Goal: Information Seeking & Learning: Learn about a topic

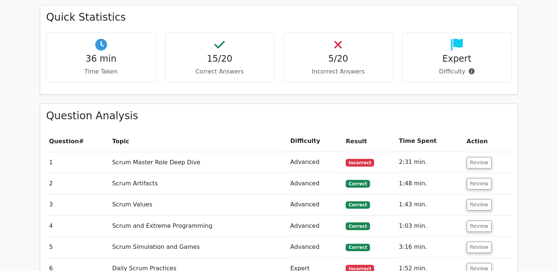
scroll to position [638, 0]
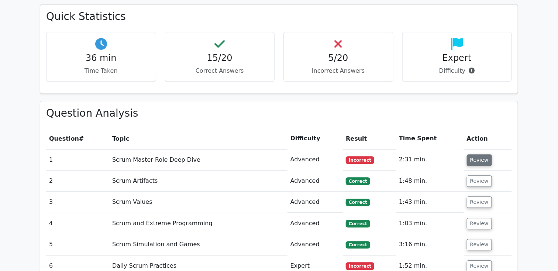
click at [479, 154] on button "Review" at bounding box center [479, 159] width 25 height 11
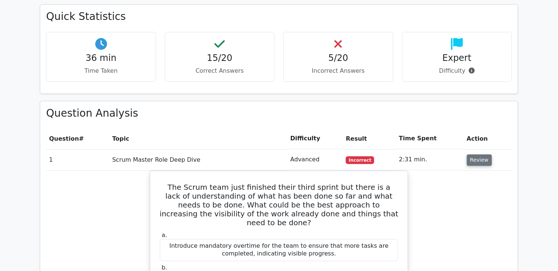
click at [477, 154] on button "Review" at bounding box center [479, 159] width 25 height 11
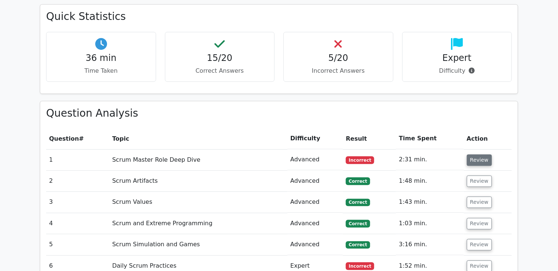
click at [478, 154] on button "Review" at bounding box center [479, 159] width 25 height 11
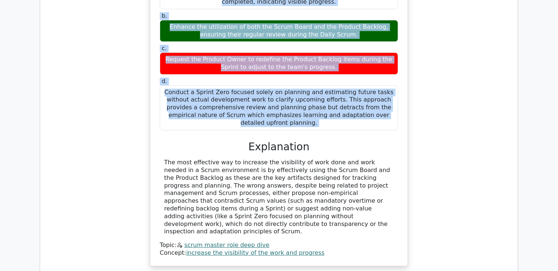
scroll to position [910, 0]
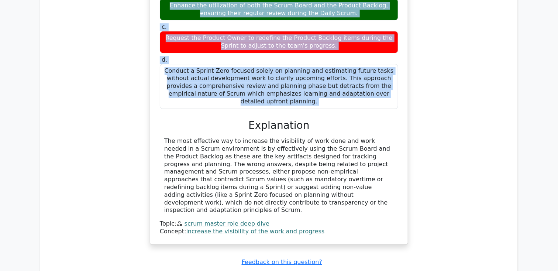
drag, startPoint x: 166, startPoint y: 32, endPoint x: 386, endPoint y: 66, distance: 222.3
click at [386, 66] on div "The Scrum team just finished their third sprint but there is a lack of understa…" at bounding box center [279, 71] width 252 height 341
copy div "The Scrum team just finished their third sprint but there is a lack of understa…"
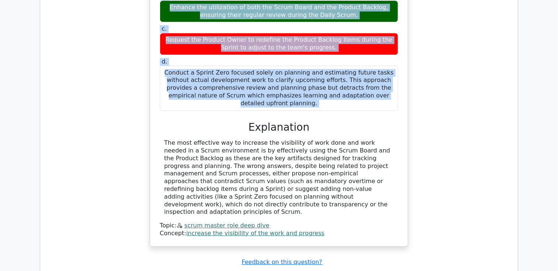
click at [119, 108] on div "The Scrum team just finished their third sprint but there is a lack of understa…" at bounding box center [279, 77] width 466 height 356
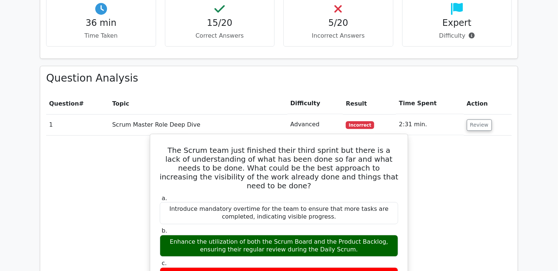
scroll to position [656, 0]
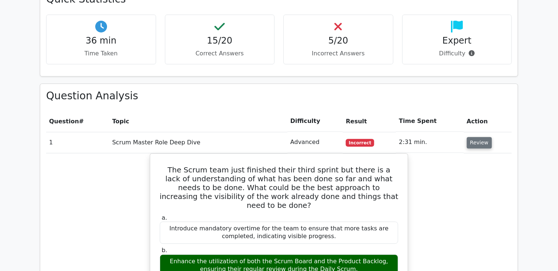
click at [468, 137] on button "Review" at bounding box center [479, 142] width 25 height 11
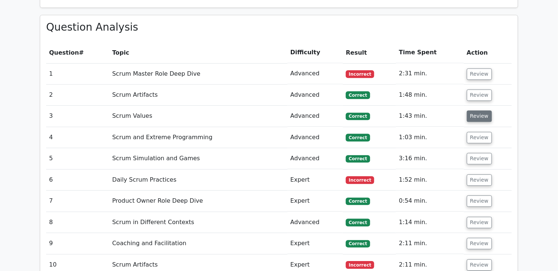
scroll to position [740, 0]
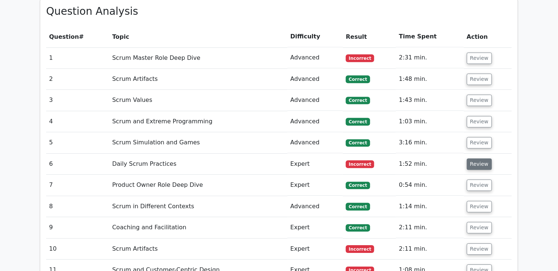
click at [482, 158] on button "Review" at bounding box center [479, 163] width 25 height 11
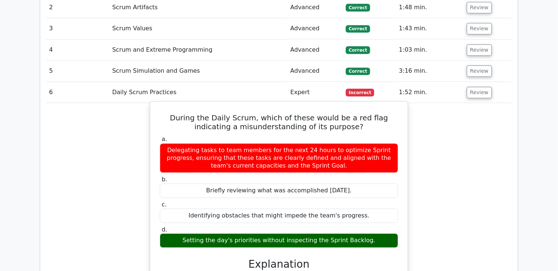
scroll to position [817, 0]
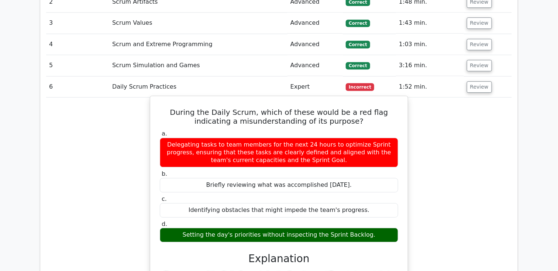
drag, startPoint x: 160, startPoint y: 90, endPoint x: 371, endPoint y: 215, distance: 244.8
click at [371, 215] on div "During the Daily Scrum, which of these would be a red flag indicating a misunde…" at bounding box center [279, 244] width 252 height 291
copy div "During the Daily Scrum, which of these would be a red flag indicating a misunde…"
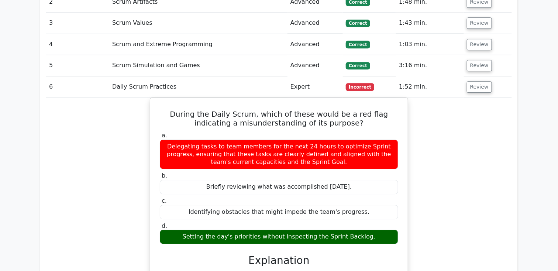
click at [122, 128] on div "During the Daily Scrum, which of these would be a red flag indicating a misunde…" at bounding box center [279, 250] width 466 height 307
click at [478, 81] on button "Review" at bounding box center [479, 86] width 25 height 11
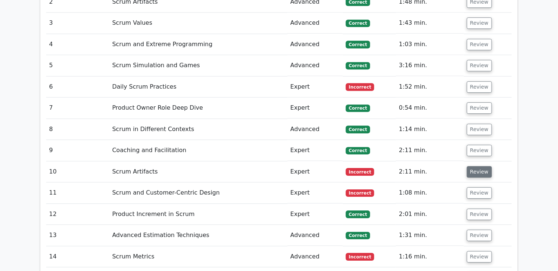
click at [484, 166] on button "Review" at bounding box center [479, 171] width 25 height 11
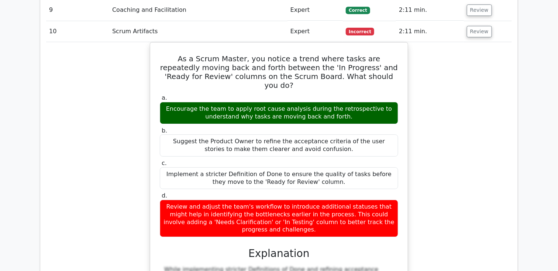
scroll to position [956, 0]
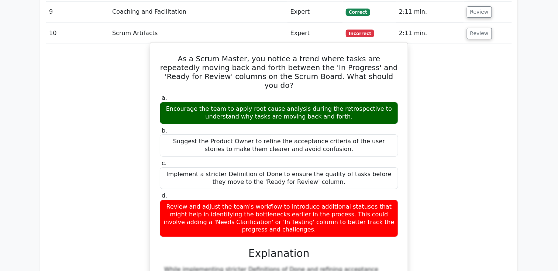
drag, startPoint x: 170, startPoint y: 40, endPoint x: 394, endPoint y: 195, distance: 272.8
click at [394, 195] on div "As a Scrum Master, you notice a trend where tasks are repeatedly moving back an…" at bounding box center [279, 210] width 252 height 330
copy div "As a Scrum Master, you notice a trend where tasks are repeatedly moving back an…"
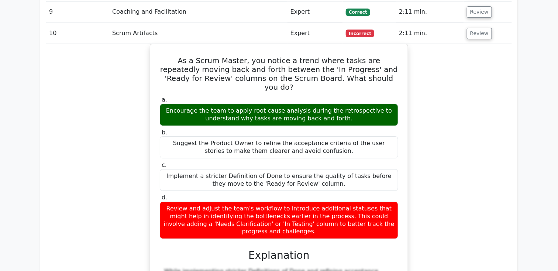
click at [110, 81] on div "As a Scrum Master, you notice a trend where tasks are repeatedly moving back an…" at bounding box center [279, 216] width 466 height 345
click at [475, 28] on button "Review" at bounding box center [479, 33] width 25 height 11
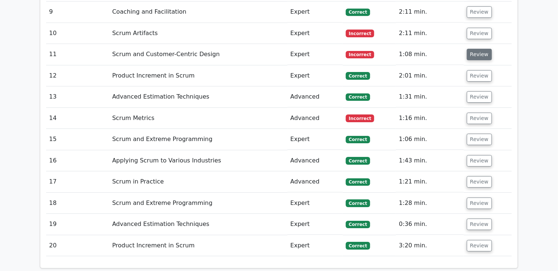
click at [480, 49] on button "Review" at bounding box center [479, 54] width 25 height 11
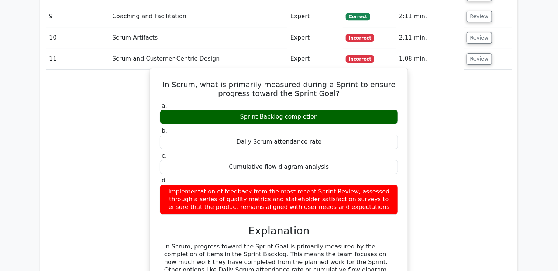
scroll to position [940, 0]
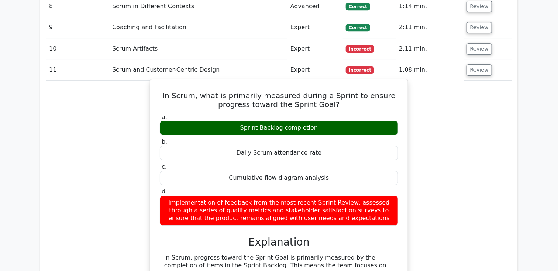
drag, startPoint x: 175, startPoint y: 76, endPoint x: 362, endPoint y: 199, distance: 223.7
click at [362, 199] on div "In Scrum, what is primarily measured during a Sprint to ensure progress toward …" at bounding box center [279, 216] width 252 height 268
copy div "In Scrum, what is primarily measured during a Sprint to ensure progress toward …"
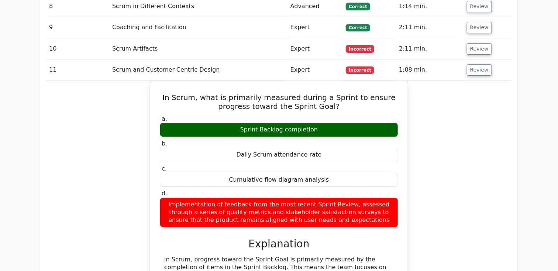
click at [106, 125] on div "In Scrum, what is primarily measured during a Sprint to ensure progress toward …" at bounding box center [279, 223] width 466 height 284
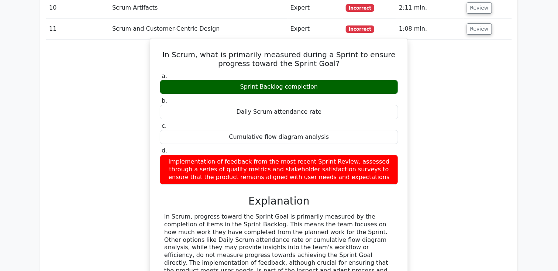
scroll to position [986, 0]
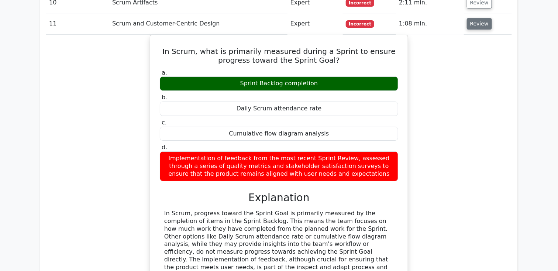
click at [471, 18] on button "Review" at bounding box center [479, 23] width 25 height 11
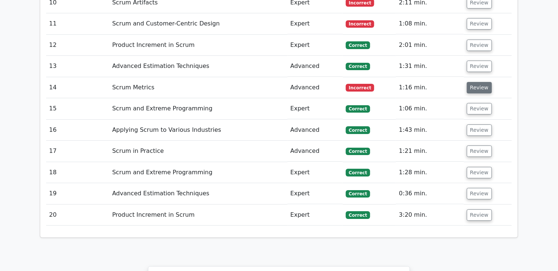
click at [471, 82] on button "Review" at bounding box center [479, 87] width 25 height 11
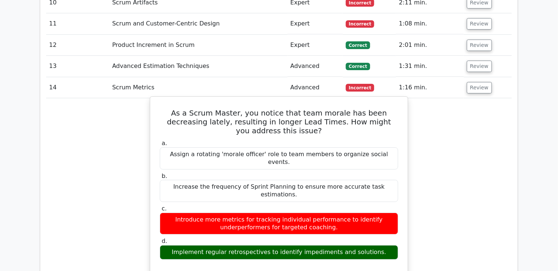
drag, startPoint x: 164, startPoint y: 91, endPoint x: 377, endPoint y: 215, distance: 246.8
click at [377, 215] on div "As a Scrum Master, you notice that team morale has been decreasing lately, resu…" at bounding box center [279, 246] width 252 height 292
copy div "As a Scrum Master, you notice that team morale has been decreasing lately, resu…"
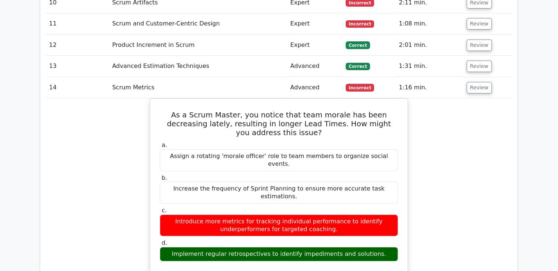
click at [114, 126] on div "As a Scrum Master, you notice that team morale has been decreasing lately, resu…" at bounding box center [279, 252] width 466 height 308
click at [485, 82] on button "Review" at bounding box center [479, 87] width 25 height 11
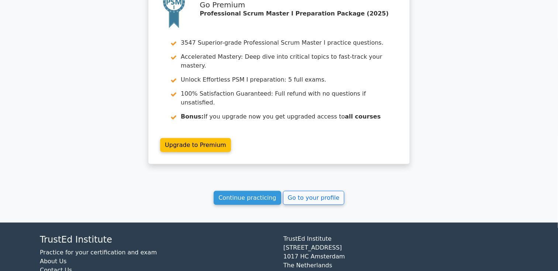
scroll to position [0, 0]
